Goal: Task Accomplishment & Management: Manage account settings

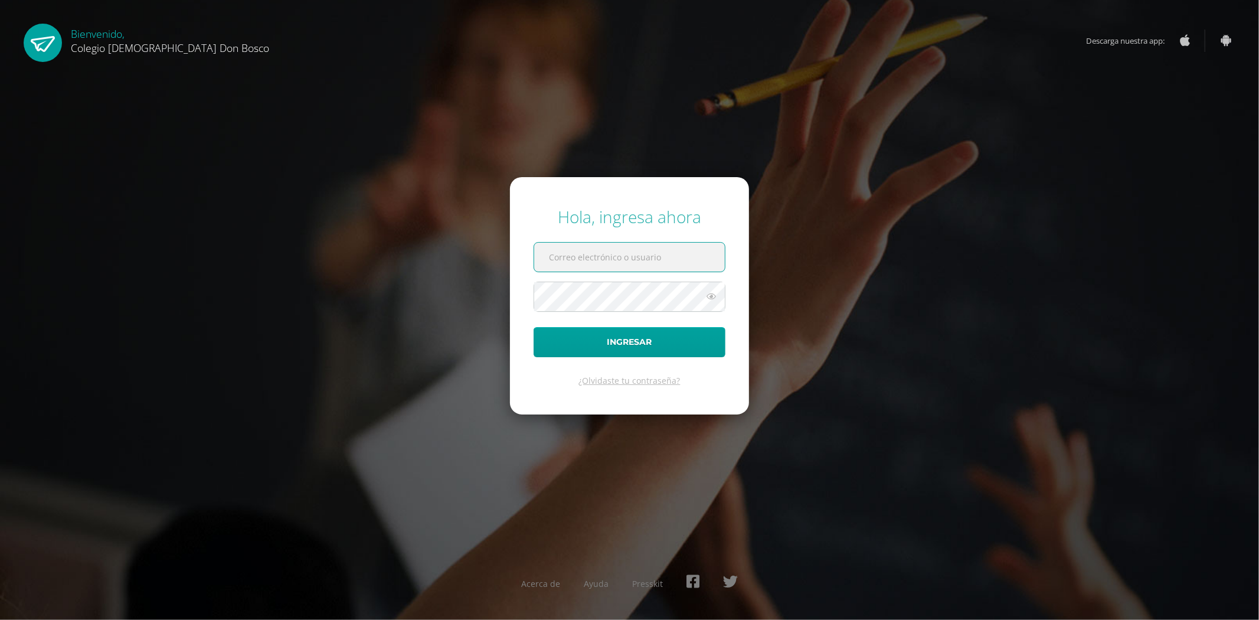
type input "fdardondb24@gmail.com"
click at [664, 262] on input "fdardondb24@gmail.com" at bounding box center [629, 257] width 191 height 29
click at [626, 349] on button "Ingresar" at bounding box center [629, 342] width 192 height 30
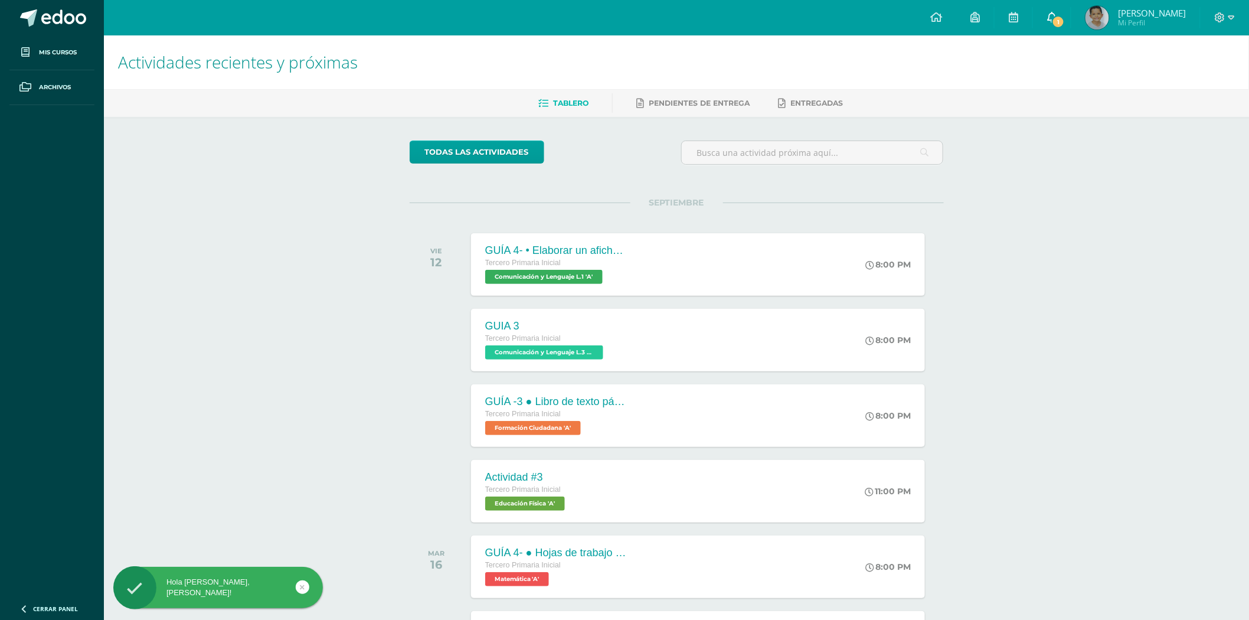
click at [1052, 26] on link "1" at bounding box center [1052, 17] width 38 height 35
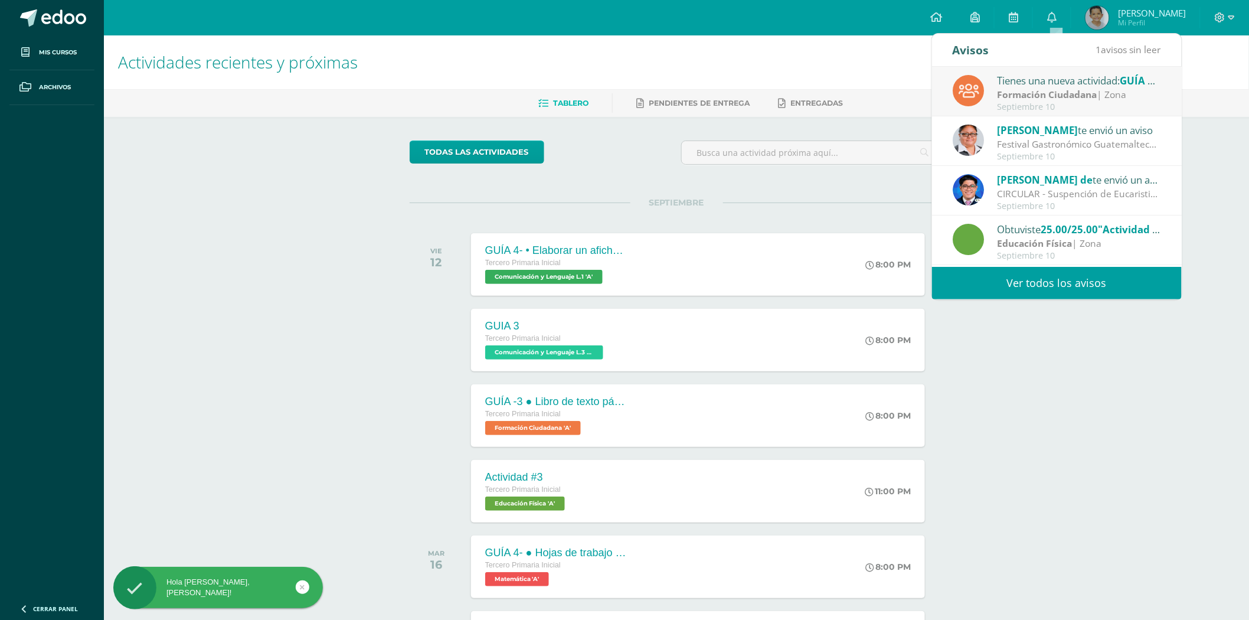
click at [1021, 88] on div "Formación Ciudadana | Zona" at bounding box center [1079, 95] width 164 height 14
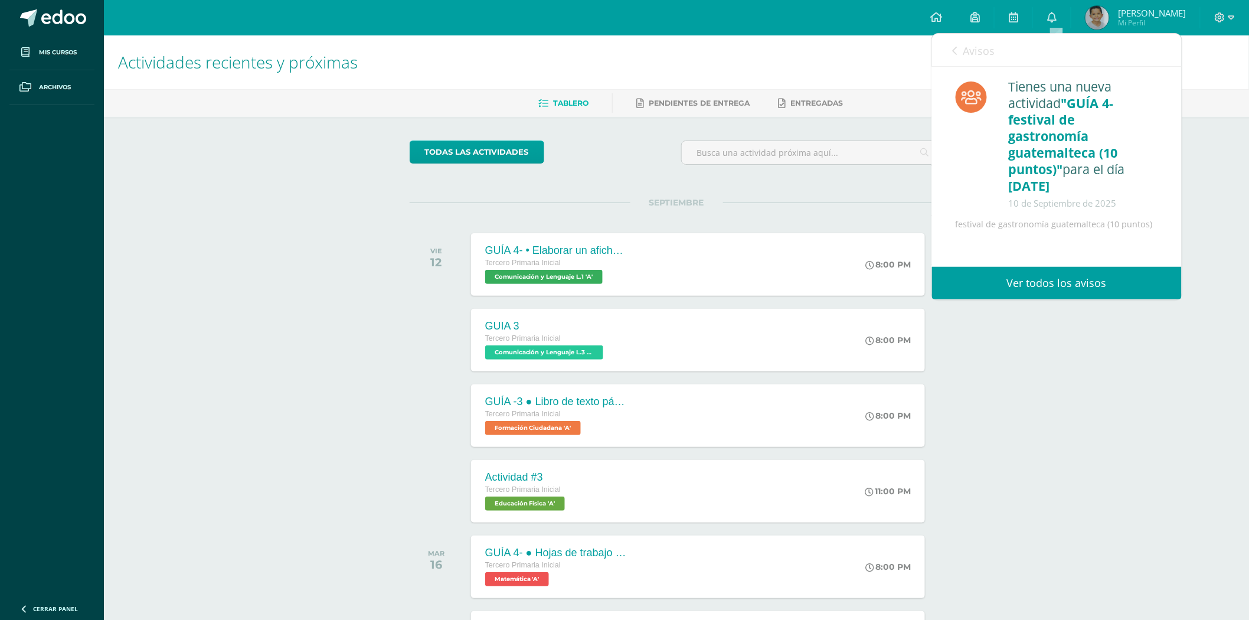
click at [1070, 284] on link "Ver todos los avisos" at bounding box center [1057, 283] width 250 height 32
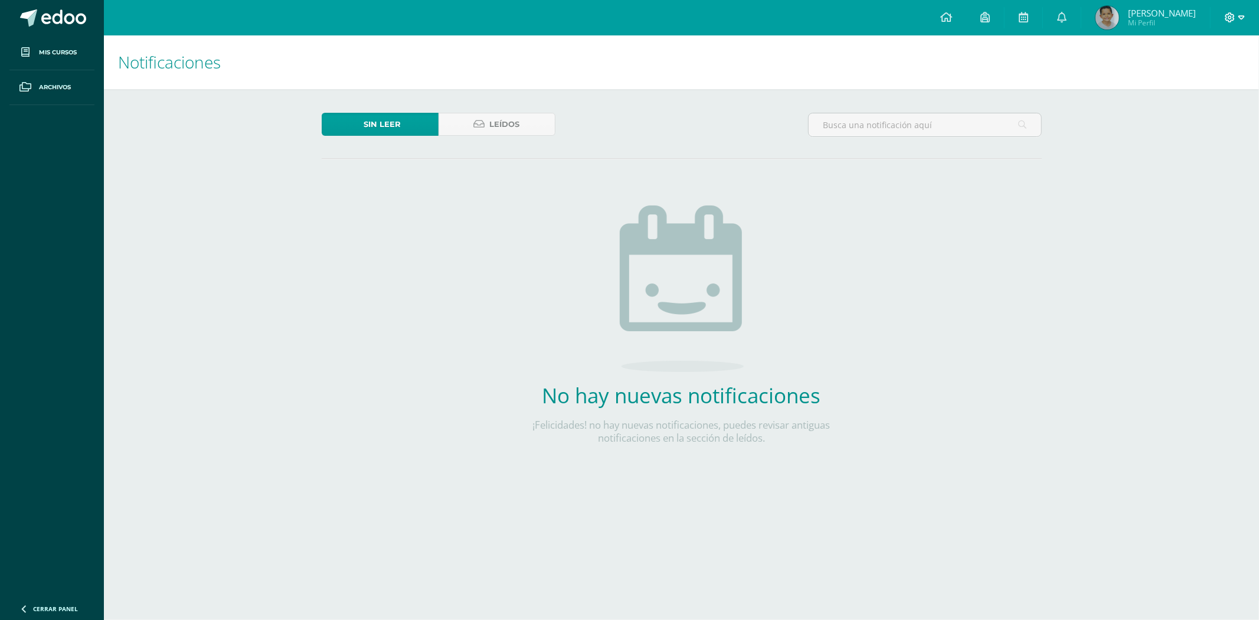
click at [1241, 21] on icon at bounding box center [1241, 17] width 6 height 11
click at [1205, 80] on span "Cerrar sesión" at bounding box center [1204, 79] width 53 height 11
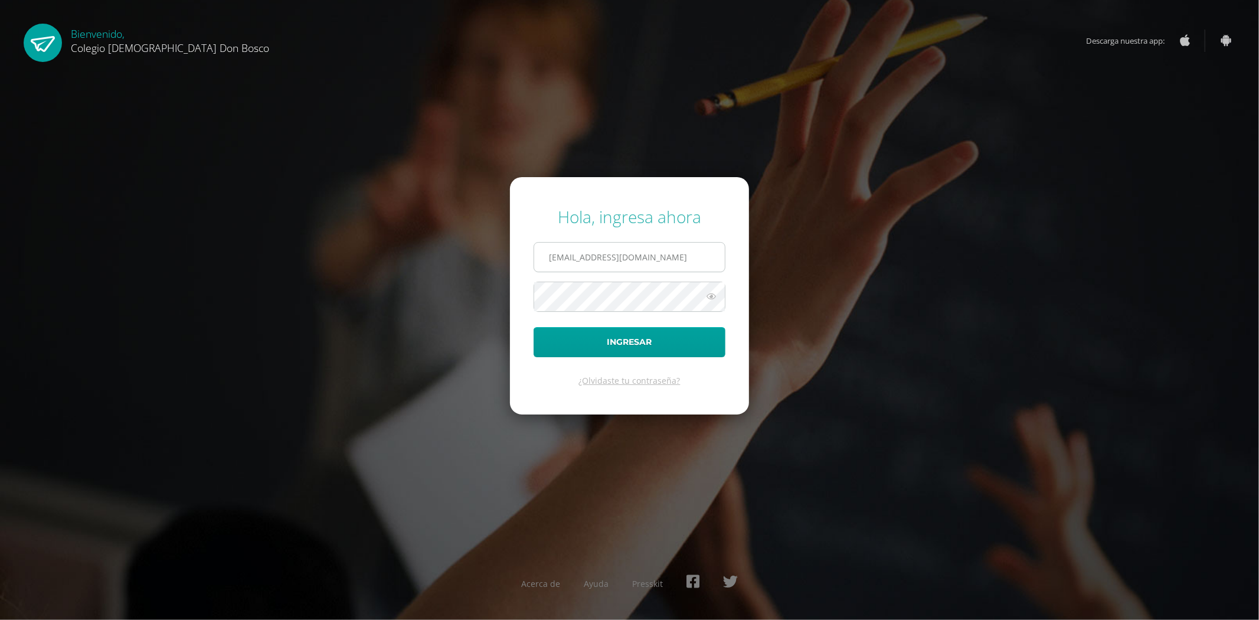
click at [686, 258] on input "fdardondb24@gmail.com" at bounding box center [629, 257] width 191 height 29
type input "jdardondb24@gmail.com"
click at [655, 332] on button "Ingresar" at bounding box center [629, 342] width 192 height 30
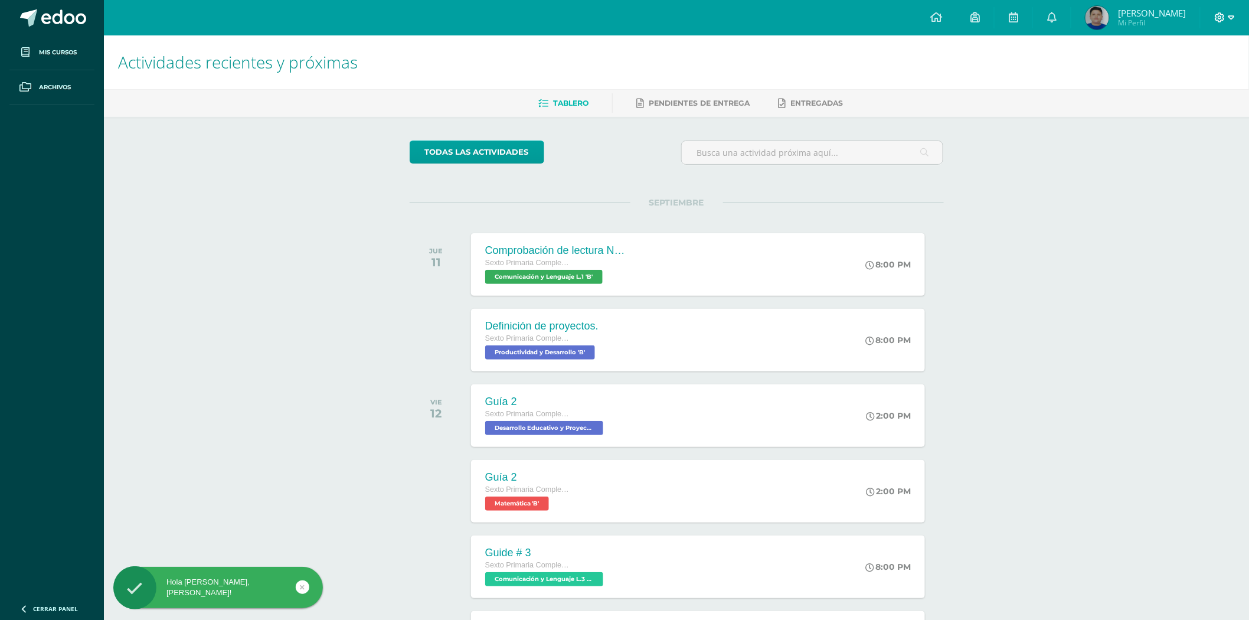
click at [1232, 16] on icon at bounding box center [1231, 17] width 6 height 4
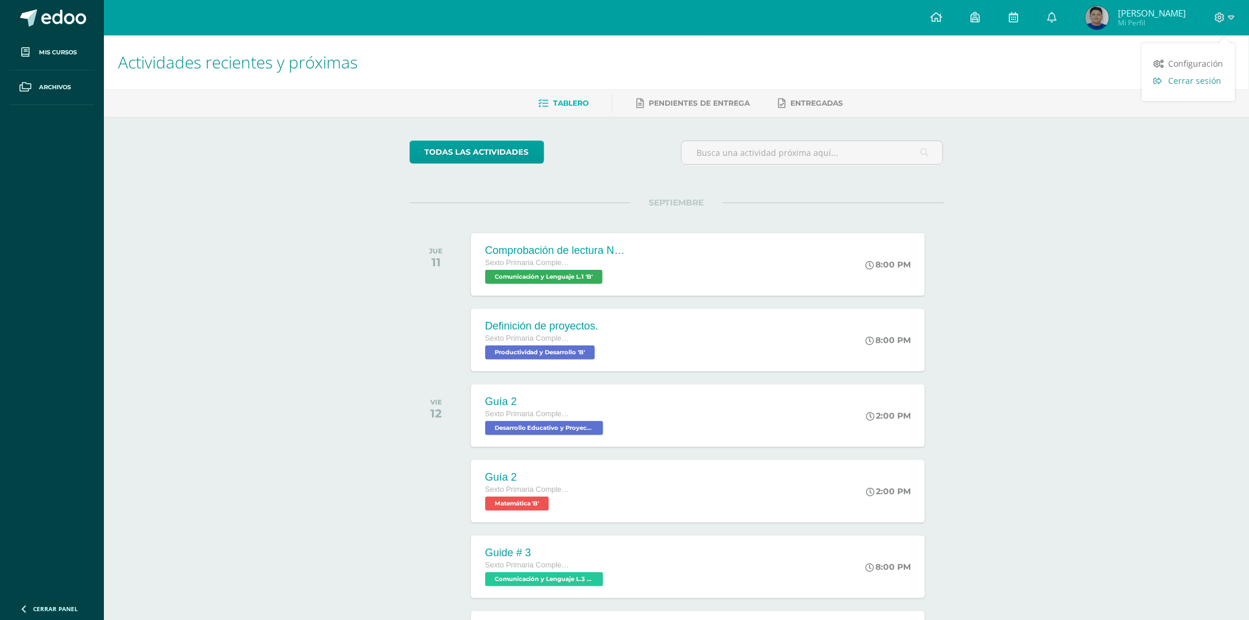
click at [1194, 83] on span "Cerrar sesión" at bounding box center [1194, 80] width 53 height 11
